Goal: Find specific page/section: Find specific page/section

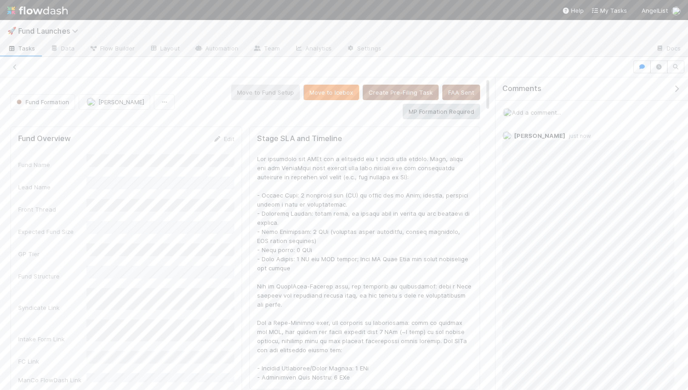
scroll to position [185, 454]
click at [43, 14] on img at bounding box center [37, 10] width 61 height 15
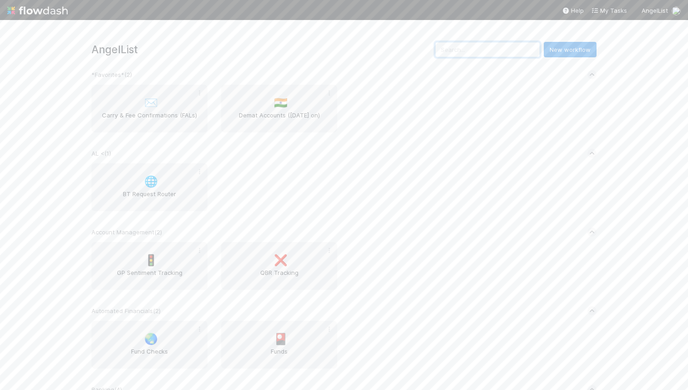
click at [486, 55] on input "text" at bounding box center [487, 49] width 105 height 15
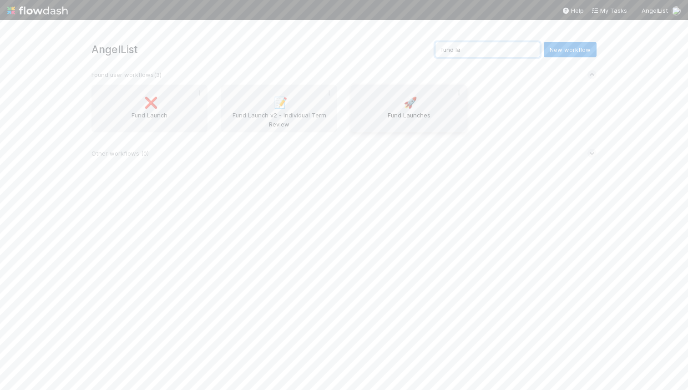
type input "fund la"
click at [395, 116] on span "Fund Launches" at bounding box center [408, 120] width 109 height 18
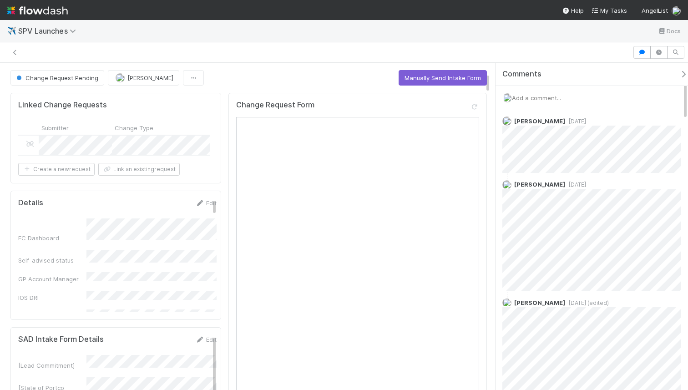
scroll to position [160, 0]
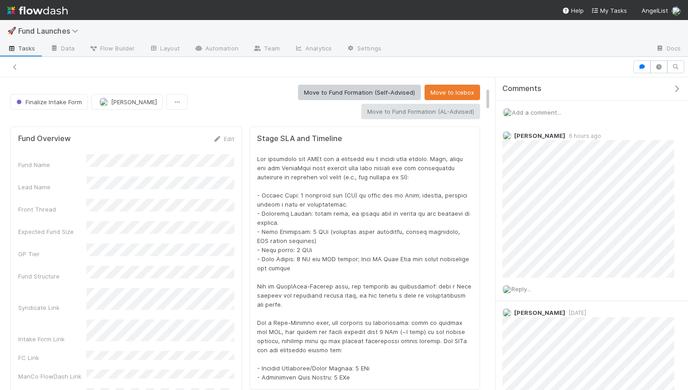
scroll to position [185, 454]
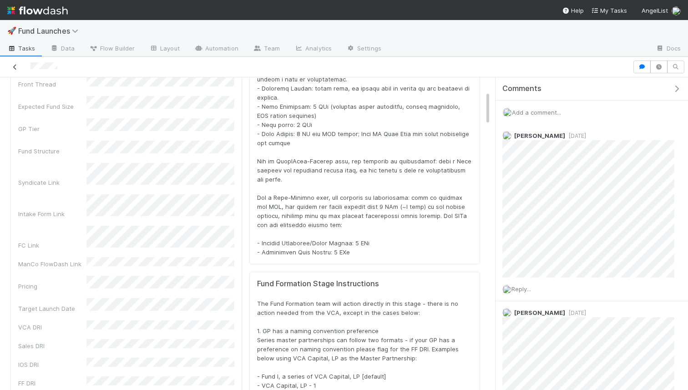
click at [13, 62] on link at bounding box center [14, 66] width 9 height 9
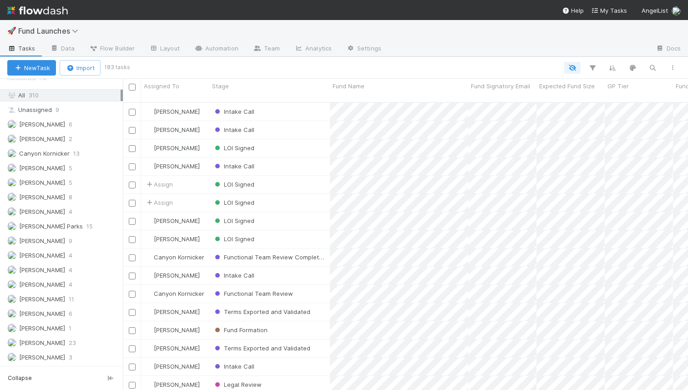
scroll to position [627, 0]
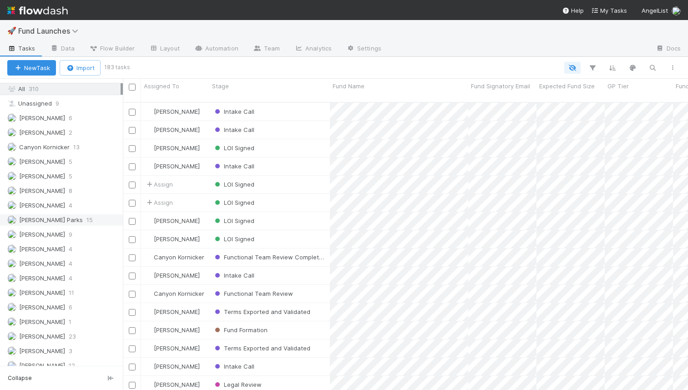
click at [51, 217] on span "[PERSON_NAME] Parks" at bounding box center [51, 219] width 64 height 7
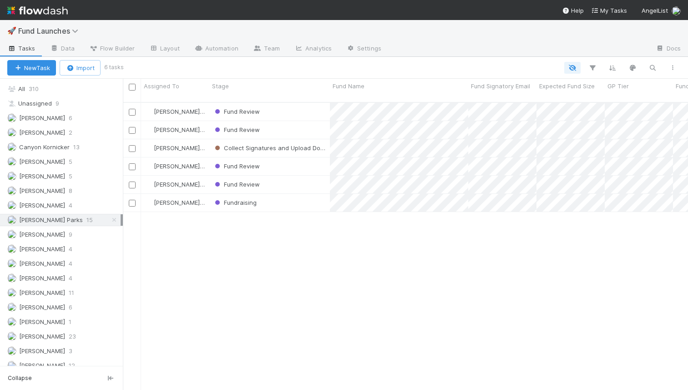
scroll to position [295, 565]
click at [252, 108] on span "Fund Review" at bounding box center [236, 111] width 47 height 7
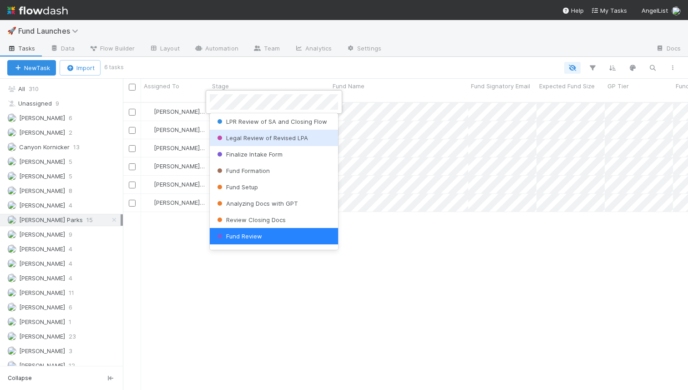
scroll to position [391, 0]
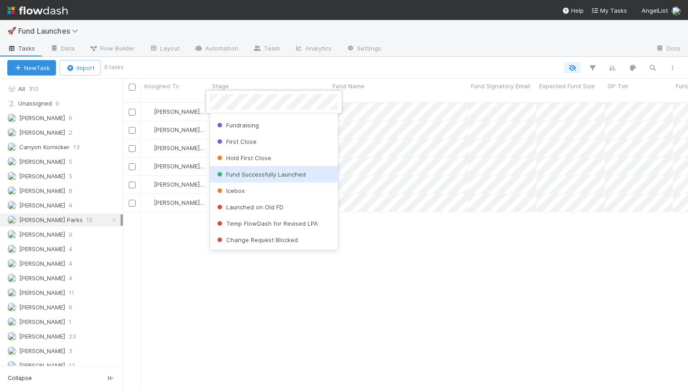
click at [240, 176] on span "Fund Successfully Launched" at bounding box center [260, 174] width 91 height 7
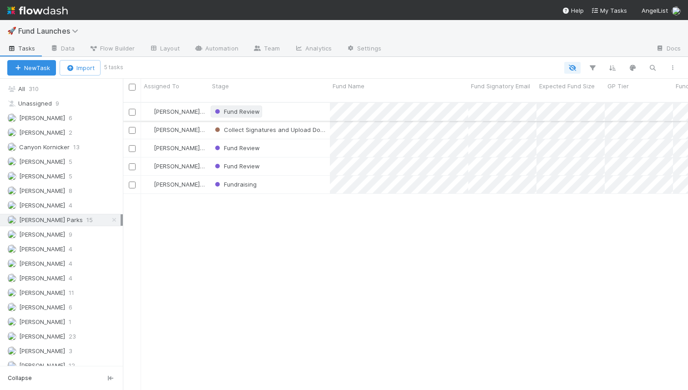
click at [239, 108] on span "Fund Review" at bounding box center [236, 111] width 47 height 7
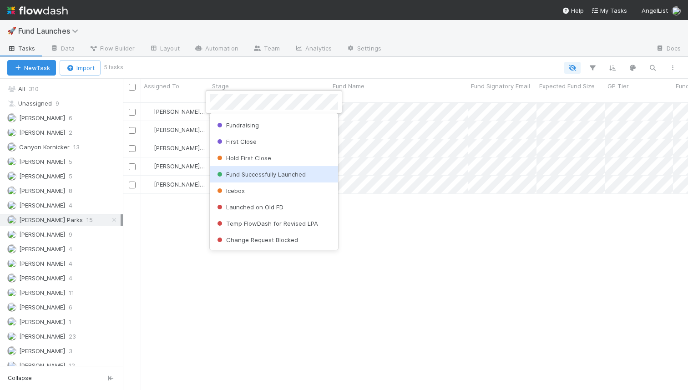
click at [242, 173] on span "Fund Successfully Launched" at bounding box center [260, 174] width 91 height 7
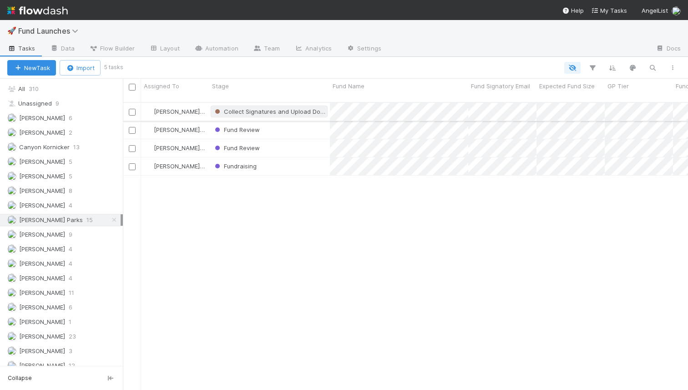
click at [255, 108] on span "Collect Signatures and Upload Docs" at bounding box center [270, 111] width 114 height 7
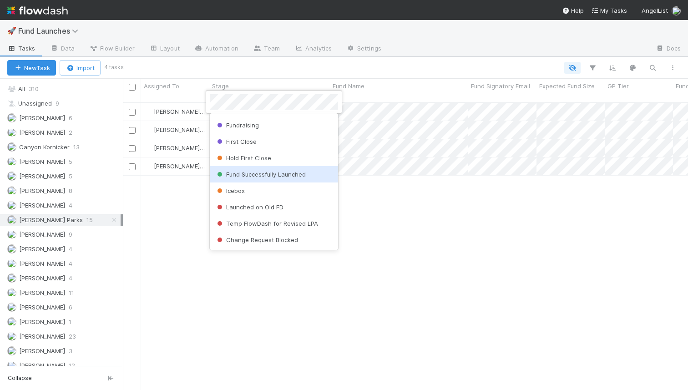
click at [254, 175] on span "Fund Successfully Launched" at bounding box center [260, 174] width 91 height 7
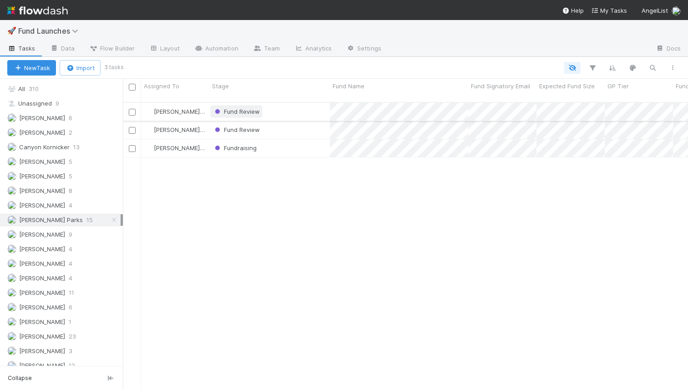
click at [245, 108] on span "Fund Review" at bounding box center [236, 111] width 47 height 7
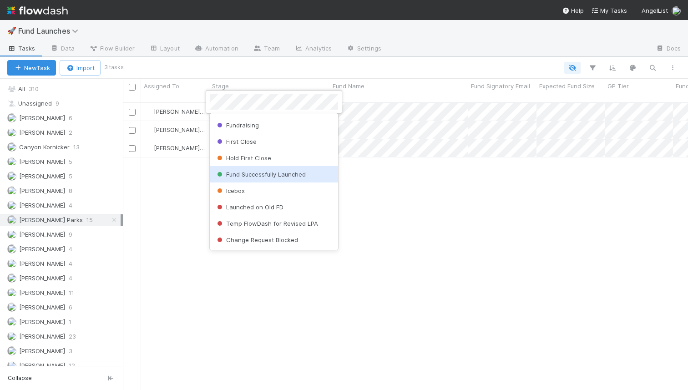
click at [244, 167] on div "Fund Successfully Launched" at bounding box center [274, 174] width 128 height 16
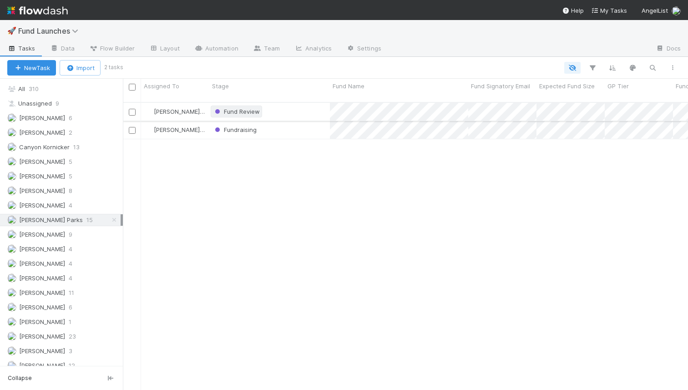
click at [236, 108] on span "Fund Review" at bounding box center [236, 111] width 47 height 7
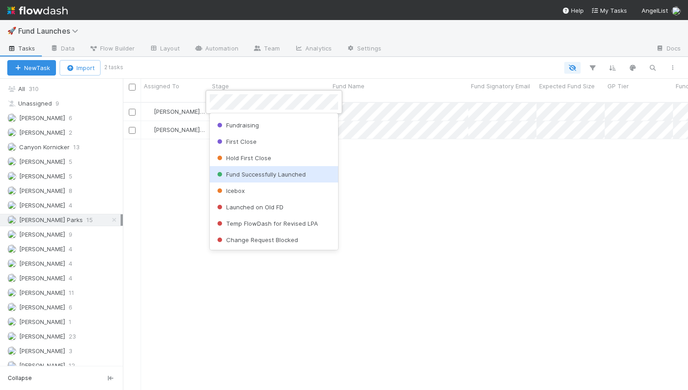
click at [249, 179] on div "Fund Successfully Launched" at bounding box center [274, 174] width 128 height 16
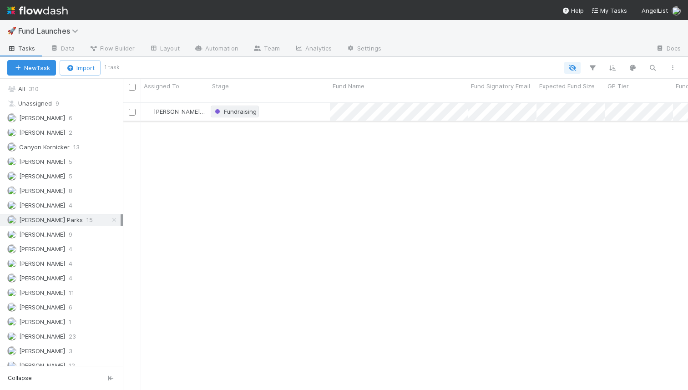
click at [243, 108] on span "Fundraising" at bounding box center [235, 111] width 44 height 7
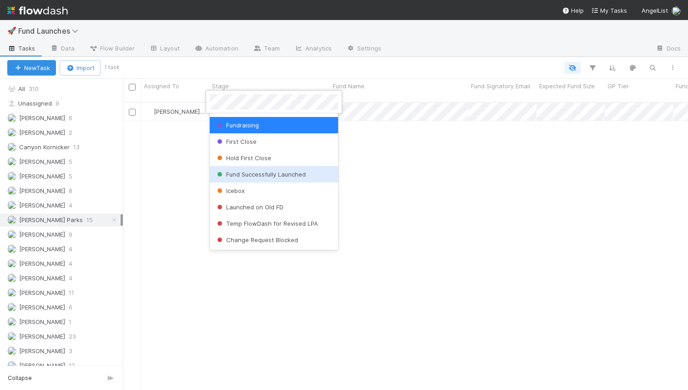
click at [240, 177] on span "Fund Successfully Launched" at bounding box center [260, 174] width 91 height 7
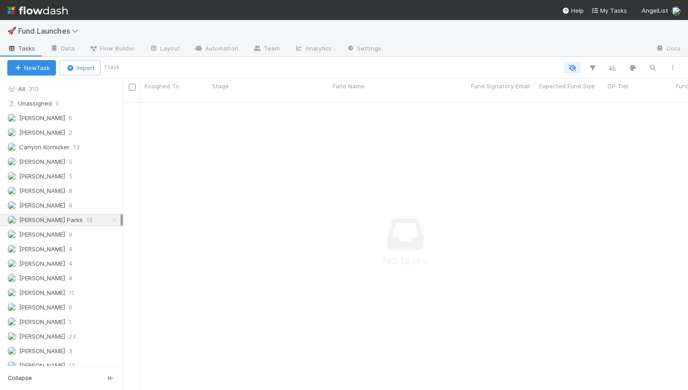
scroll to position [295, 565]
click at [64, 240] on div "Durga Arjun 9" at bounding box center [61, 234] width 123 height 12
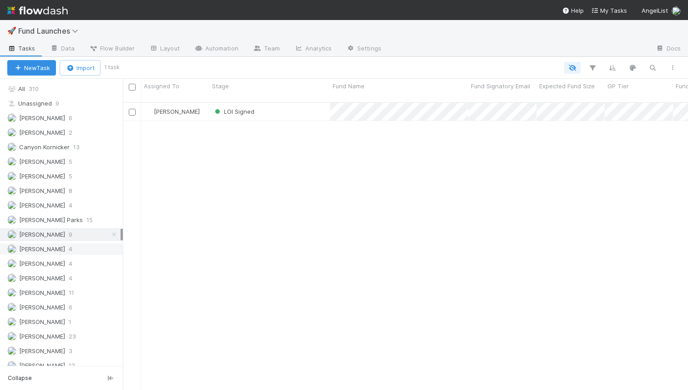
scroll to position [295, 565]
click at [50, 251] on span "[PERSON_NAME]" at bounding box center [42, 248] width 46 height 7
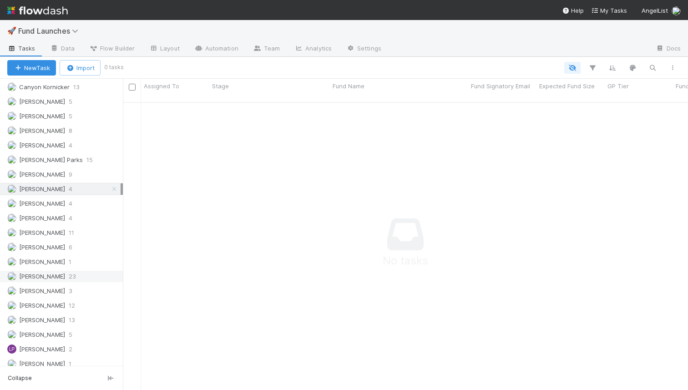
scroll to position [691, 0]
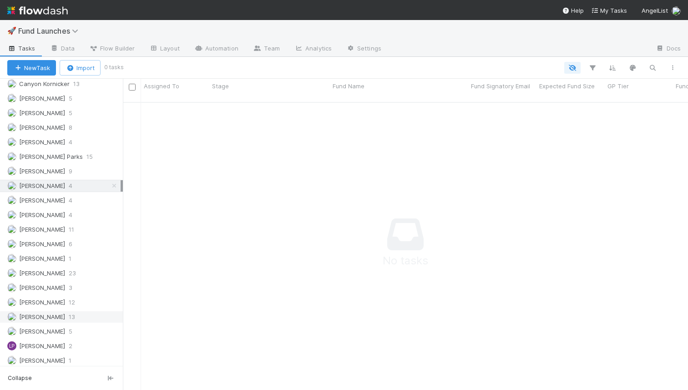
click at [58, 318] on div "[PERSON_NAME] 13" at bounding box center [63, 316] width 113 height 11
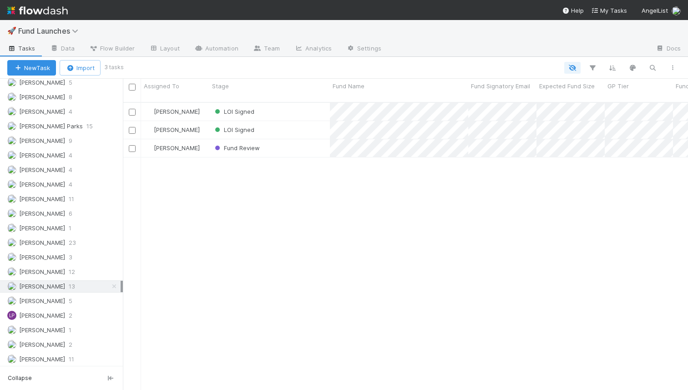
scroll to position [740, 0]
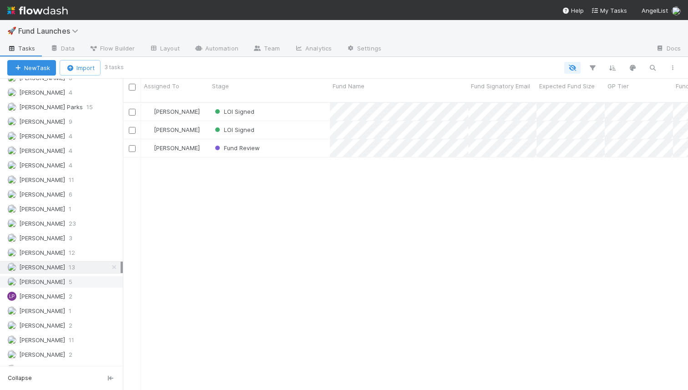
click at [66, 283] on div "[PERSON_NAME] 5" at bounding box center [63, 281] width 113 height 11
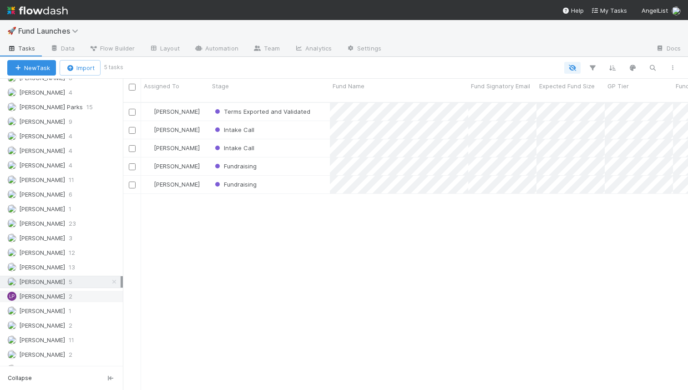
scroll to position [295, 565]
click at [30, 222] on span "[PERSON_NAME]" at bounding box center [42, 223] width 46 height 7
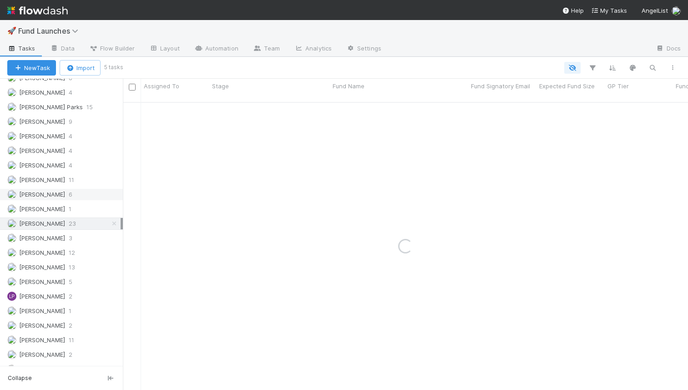
click at [29, 197] on span "[PERSON_NAME]" at bounding box center [42, 194] width 46 height 7
click at [47, 185] on span "[PERSON_NAME]" at bounding box center [36, 179] width 58 height 11
click at [46, 165] on span "[PERSON_NAME]" at bounding box center [42, 165] width 46 height 7
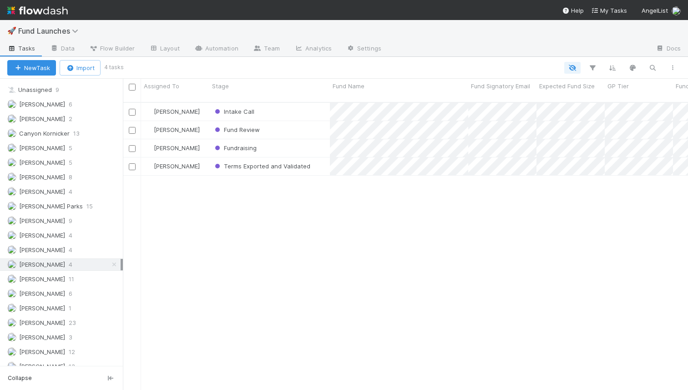
scroll to position [295, 565]
click at [43, 175] on span "[PERSON_NAME]" at bounding box center [42, 176] width 46 height 7
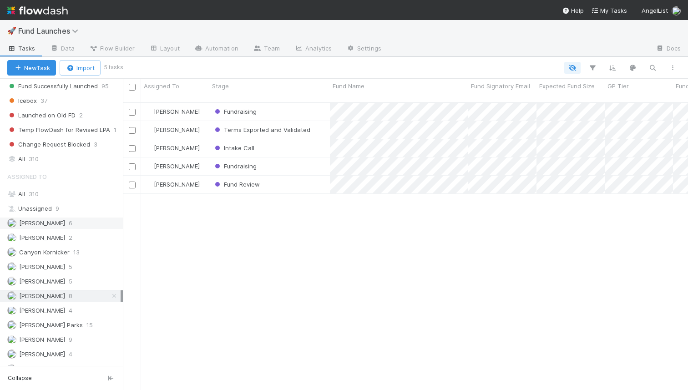
scroll to position [521, 0]
click at [51, 200] on div "All 310" at bounding box center [63, 195] width 113 height 11
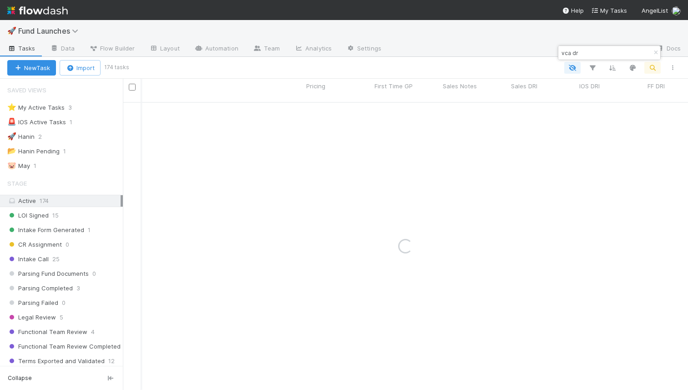
type input "vca dri"
